Goal: Download file/media

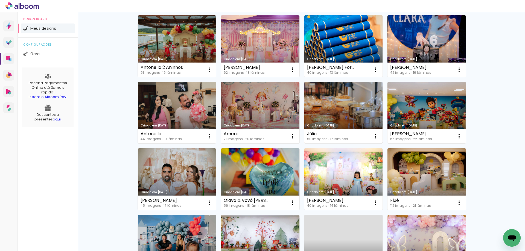
scroll to position [109, 0]
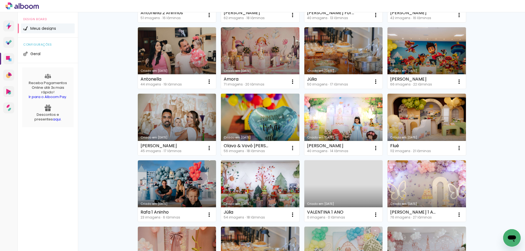
click at [261, 107] on link "Criado em [DATE]" at bounding box center [260, 125] width 78 height 62
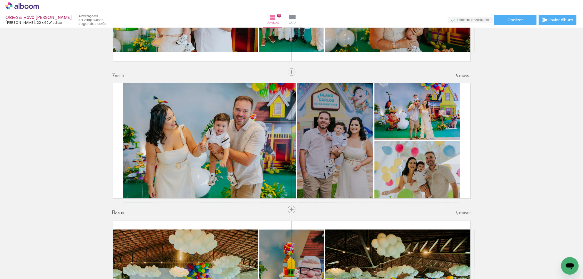
scroll to position [0, 447]
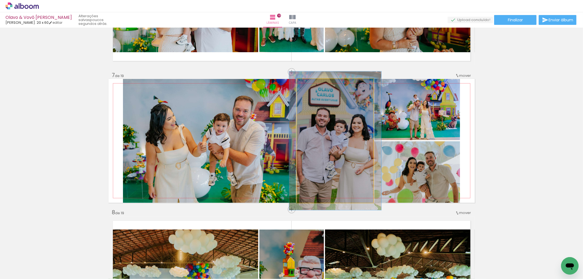
type paper-slider "112"
click at [310, 84] on div at bounding box center [312, 84] width 5 height 5
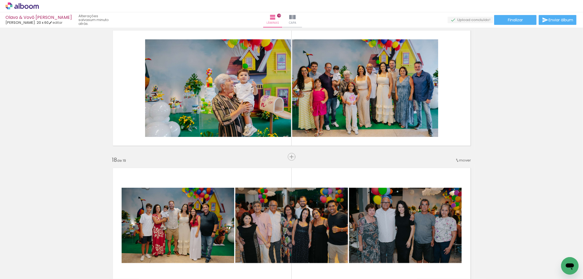
scroll to position [2247, 0]
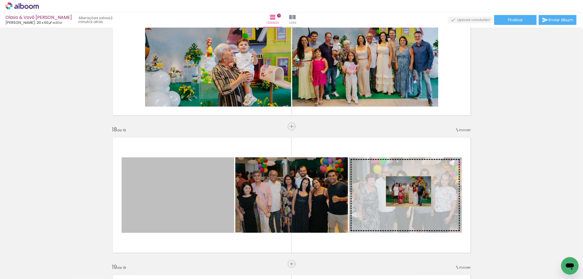
drag, startPoint x: 190, startPoint y: 195, endPoint x: 406, endPoint y: 191, distance: 216.4
click at [0, 0] on slot at bounding box center [0, 0] width 0 height 0
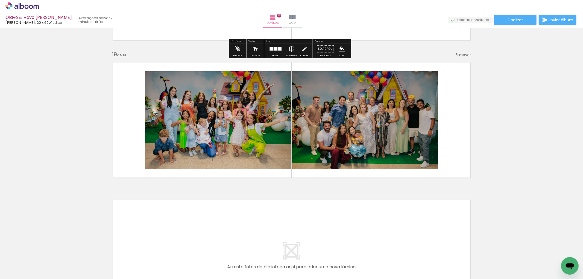
scroll to position [2520, 0]
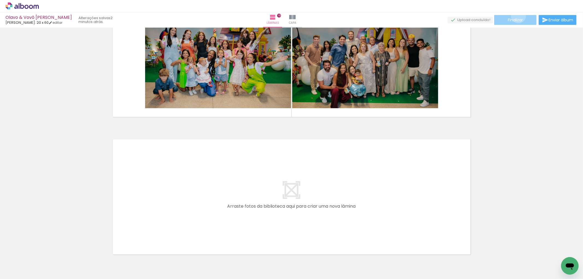
click at [516, 16] on paper-button "Finalizar" at bounding box center [515, 20] width 42 height 10
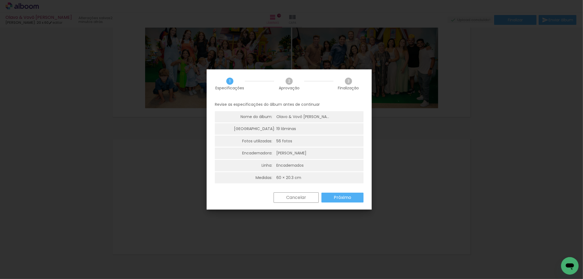
click at [0, 0] on slot "Próximo" at bounding box center [0, 0] width 0 height 0
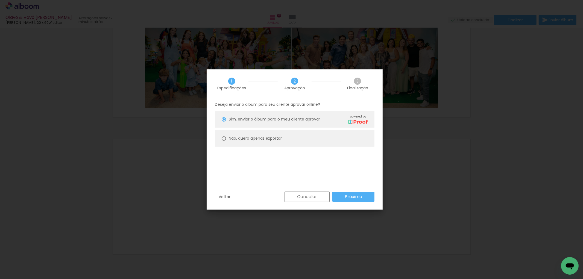
click at [260, 134] on paper-radio-button "Não, quero apenas exportar" at bounding box center [295, 138] width 160 height 16
type paper-radio-button "on"
click at [352, 193] on paper-button "Próximo" at bounding box center [353, 197] width 42 height 10
type input "Alta, 300 DPI"
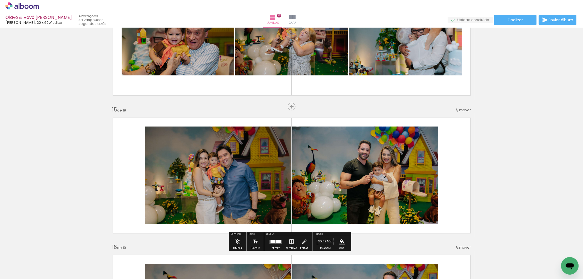
scroll to position [1672, 0]
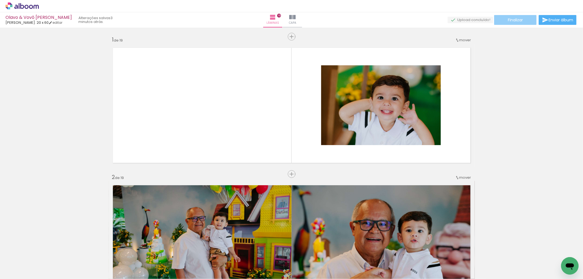
click at [511, 18] on span "Finalizar" at bounding box center [515, 20] width 15 height 4
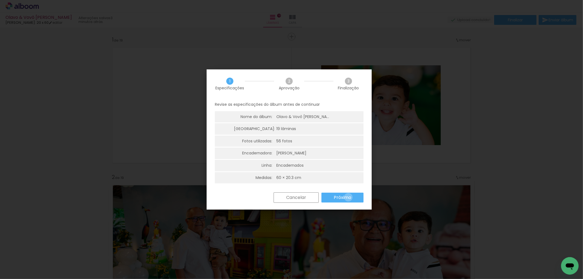
click at [0, 0] on slot "Próximo" at bounding box center [0, 0] width 0 height 0
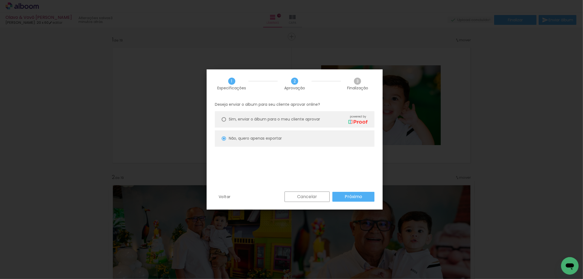
click at [0, 0] on slot "Próximo" at bounding box center [0, 0] width 0 height 0
type input "Alta, 300 DPI"
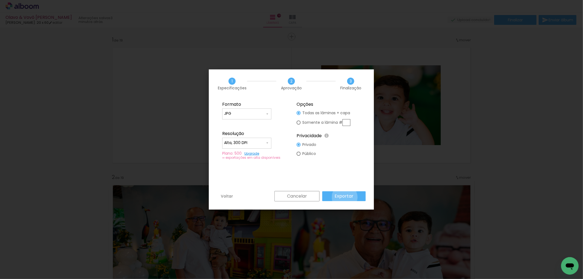
click at [0, 0] on slot "Exportar" at bounding box center [0, 0] width 0 height 0
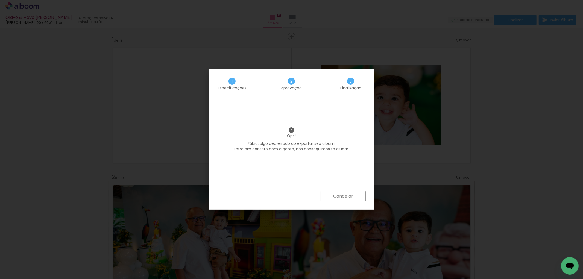
scroll to position [0, 447]
click at [317, 144] on p "Fábio, algo deu errado ao exportar seu álbum. Entre em contato com a gente, nós…" at bounding box center [291, 146] width 149 height 11
click at [0, 0] on slot "Cancelar" at bounding box center [0, 0] width 0 height 0
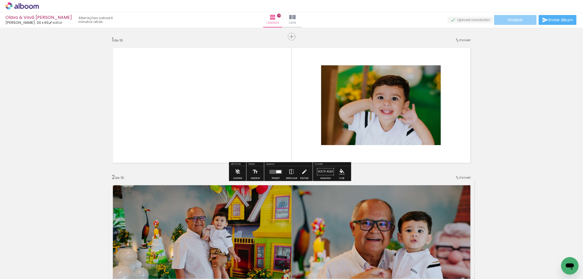
click at [514, 21] on paper-button "Finalizar" at bounding box center [515, 20] width 42 height 10
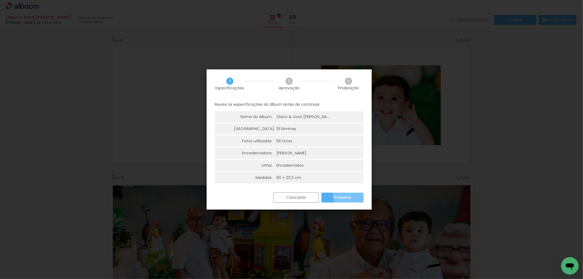
click at [350, 194] on paper-button "Próximo" at bounding box center [342, 198] width 42 height 10
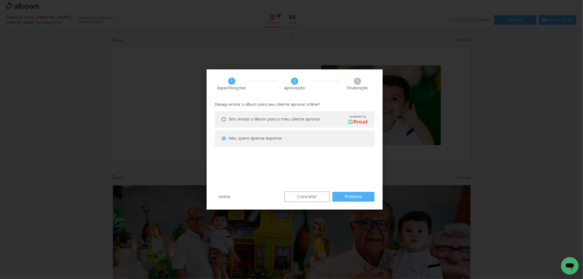
click at [0, 0] on slot "Próximo" at bounding box center [0, 0] width 0 height 0
type input "Alta, 300 DPI"
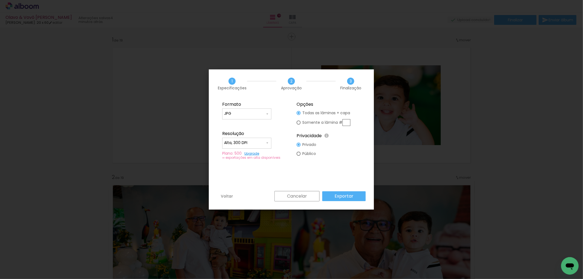
click at [358, 191] on paper-button "Exportar" at bounding box center [343, 196] width 43 height 10
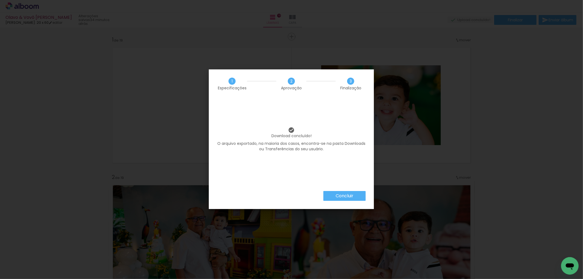
scroll to position [0, 447]
